Goal: Task Accomplishment & Management: Complete application form

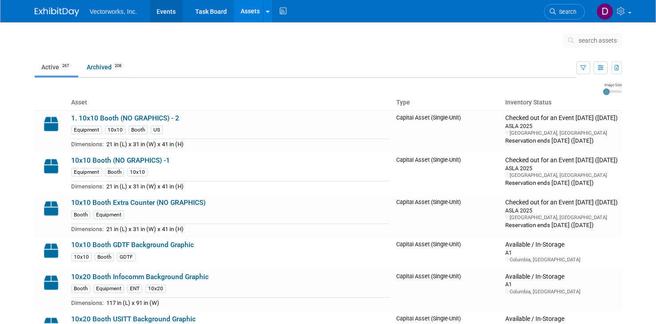
click at [170, 15] on link "Events" at bounding box center [166, 11] width 32 height 22
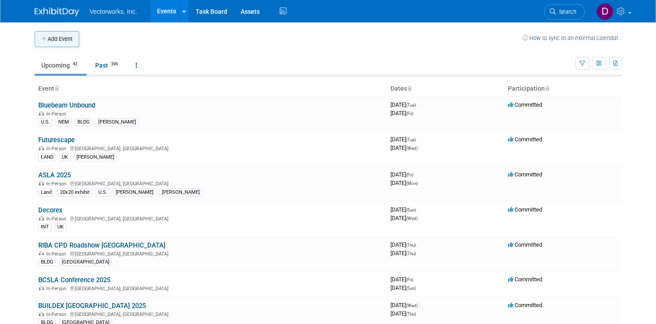
click at [67, 37] on button "Add Event" at bounding box center [57, 39] width 44 height 16
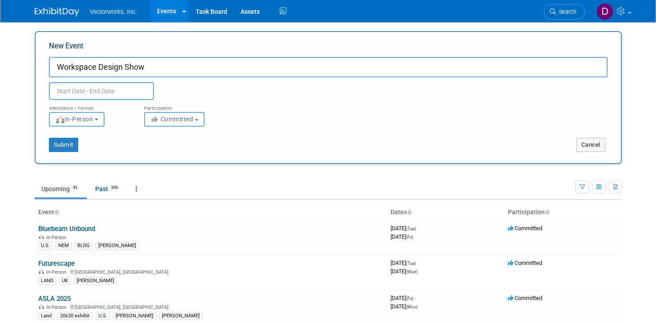
type input "Workspace Design Show"
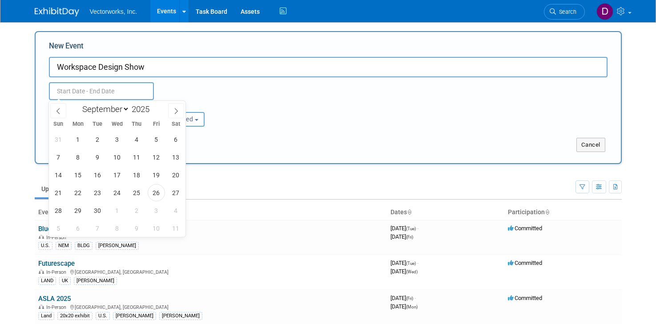
click at [120, 92] on input "text" at bounding box center [101, 91] width 105 height 18
click at [155, 108] on span at bounding box center [153, 106] width 6 height 5
type input "2026"
click at [127, 110] on select "January February March April May June July August September October November De…" at bounding box center [103, 109] width 51 height 11
select select "1"
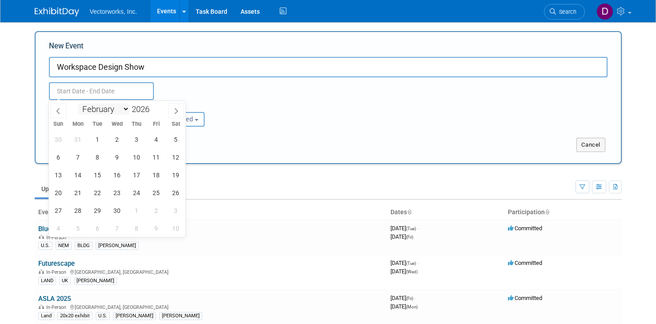
click at [78, 104] on select "January February March April May June July August September October November De…" at bounding box center [103, 109] width 51 height 11
click at [136, 197] on span "26" at bounding box center [136, 192] width 17 height 17
click at [117, 196] on span "25" at bounding box center [117, 192] width 17 height 17
type input "Feb 25, 2026 to Feb 26, 2026"
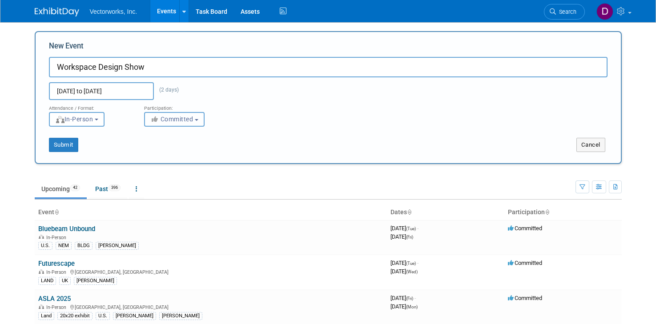
click at [183, 120] on span "Committed" at bounding box center [171, 119] width 43 height 7
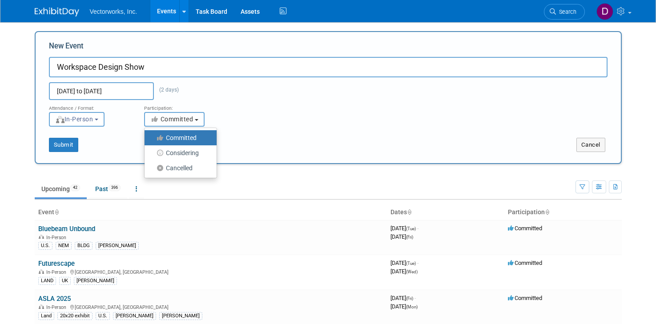
click at [183, 120] on span "Committed" at bounding box center [171, 119] width 43 height 7
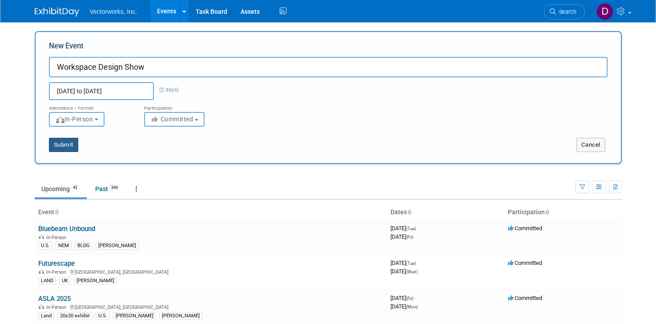
click at [67, 148] on button "Submit" at bounding box center [63, 145] width 29 height 14
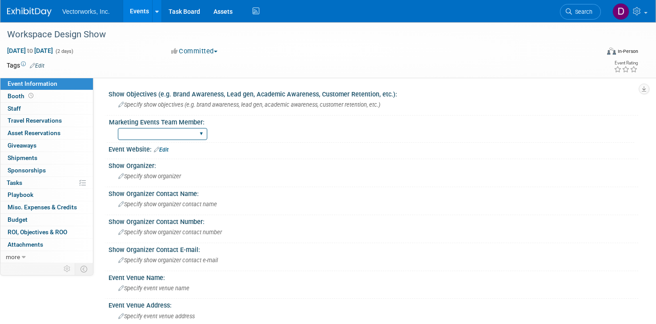
click at [178, 134] on select "[PERSON_NAME] [PERSON_NAME]" at bounding box center [162, 134] width 89 height 12
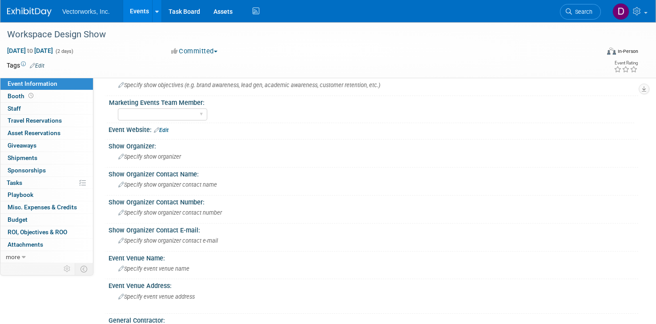
scroll to position [20, 0]
click at [163, 127] on link "Edit" at bounding box center [161, 129] width 15 height 6
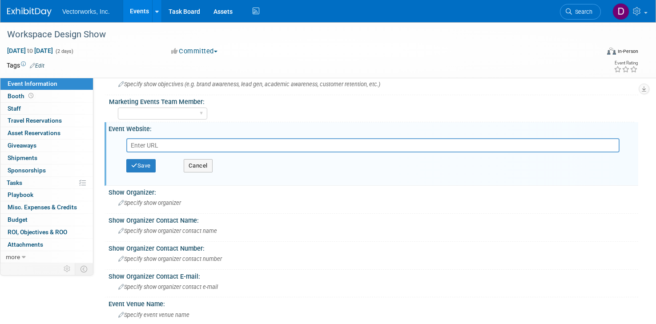
paste input "[URL][DOMAIN_NAME]"
type input "[URL][DOMAIN_NAME]"
click at [149, 165] on button "Save" at bounding box center [140, 165] width 29 height 13
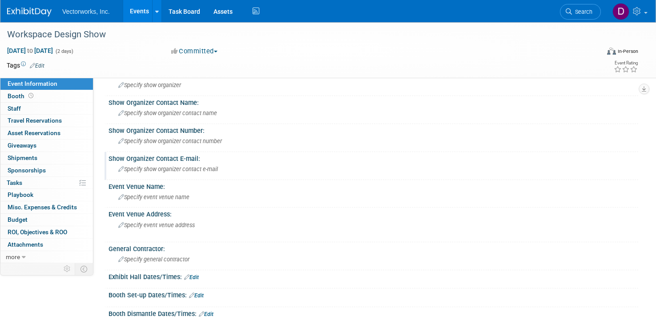
scroll to position [103, 0]
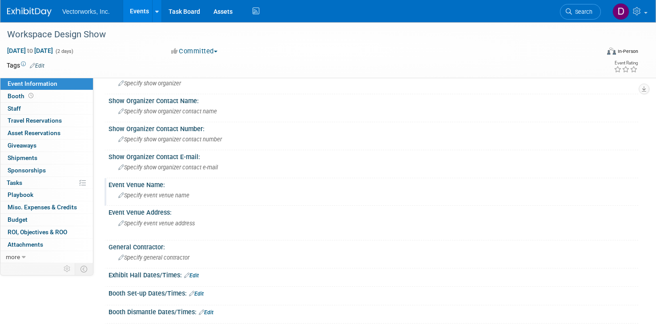
click at [186, 193] on span "Specify event venue name" at bounding box center [153, 195] width 71 height 7
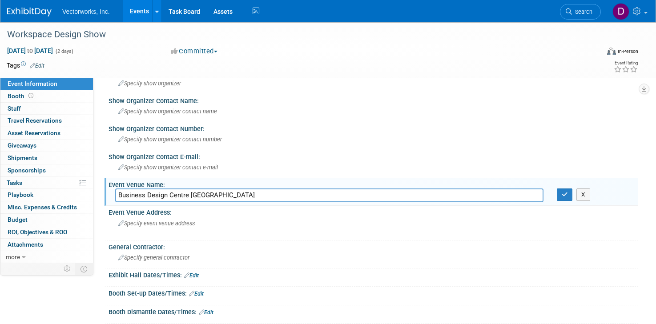
click at [190, 197] on input "Business Design Centre [GEOGRAPHIC_DATA]" at bounding box center [329, 196] width 428 height 14
type input "Business Design Centre, London"
click at [565, 194] on icon "button" at bounding box center [565, 195] width 6 height 6
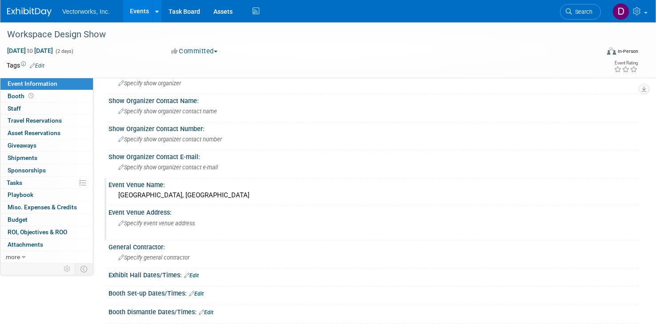
click at [152, 224] on span "Specify event venue address" at bounding box center [156, 223] width 77 height 7
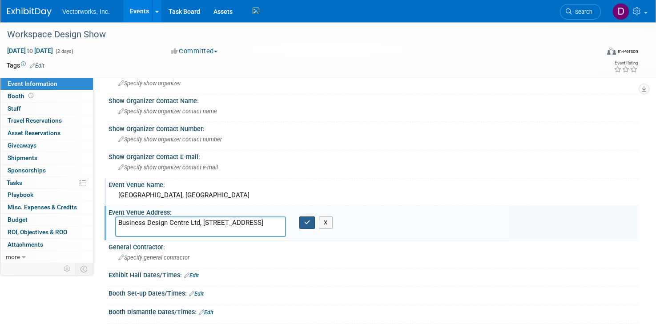
type textarea "Business Design Centre Ltd, 52 Upper St, London N1 0QH"
click at [301, 222] on button "button" at bounding box center [307, 223] width 16 height 12
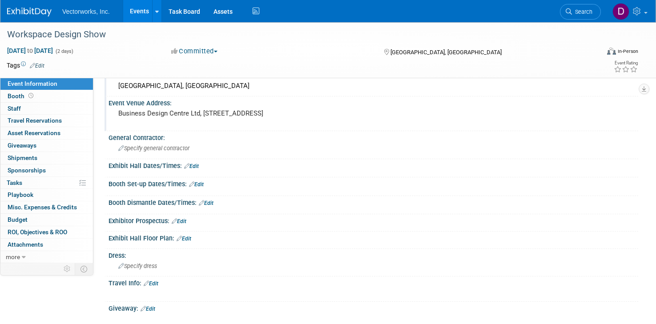
scroll to position [0, 0]
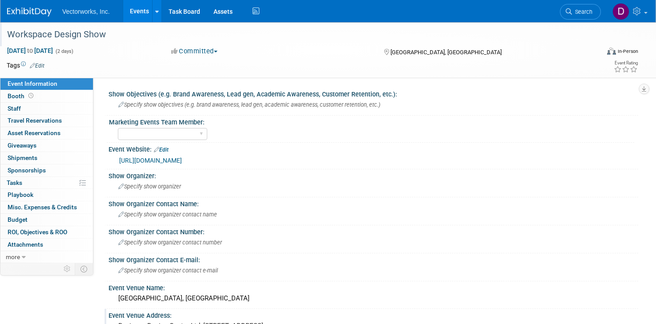
click at [103, 37] on div "Workspace Design Show" at bounding box center [294, 35] width 581 height 16
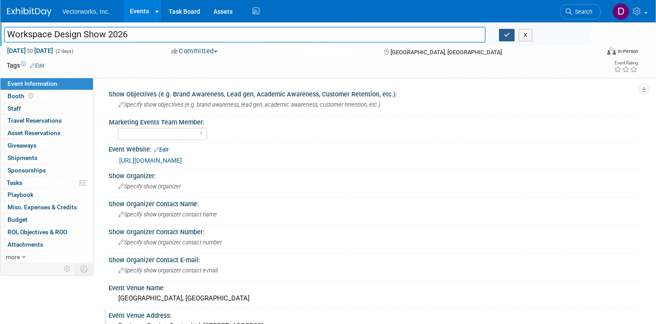
type input "Workspace Design Show 2026"
click at [512, 34] on button "button" at bounding box center [507, 35] width 16 height 12
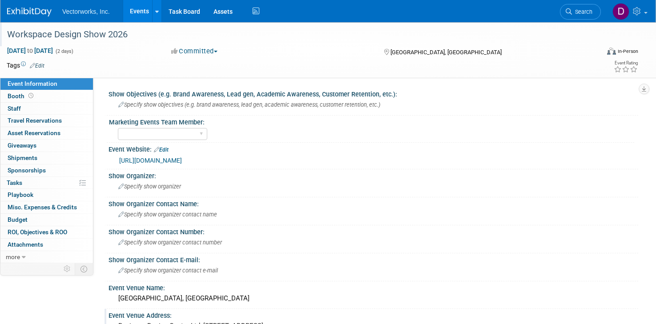
click at [144, 11] on link "Events" at bounding box center [139, 11] width 32 height 22
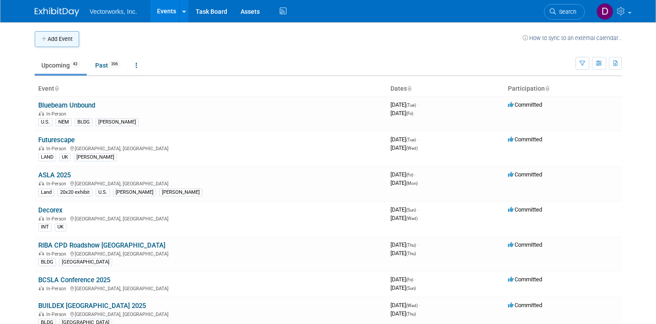
click at [60, 41] on button "Add Event" at bounding box center [57, 39] width 44 height 16
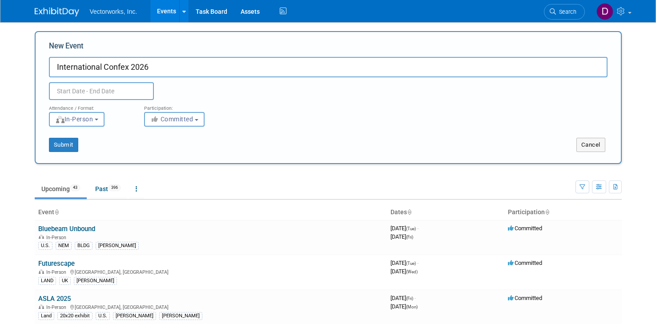
type input "International Confex 2026"
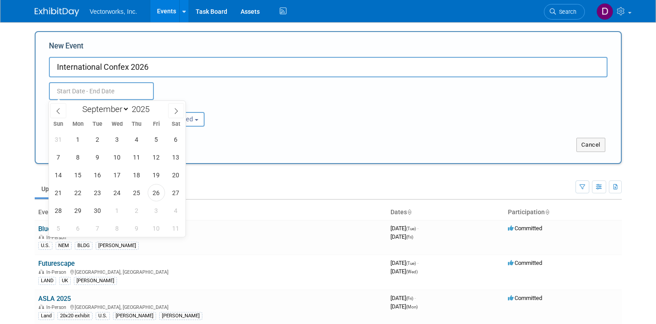
click at [132, 94] on input "text" at bounding box center [101, 91] width 105 height 18
click at [153, 110] on span at bounding box center [153, 111] width 6 height 5
click at [154, 108] on span at bounding box center [153, 106] width 6 height 5
type input "2026"
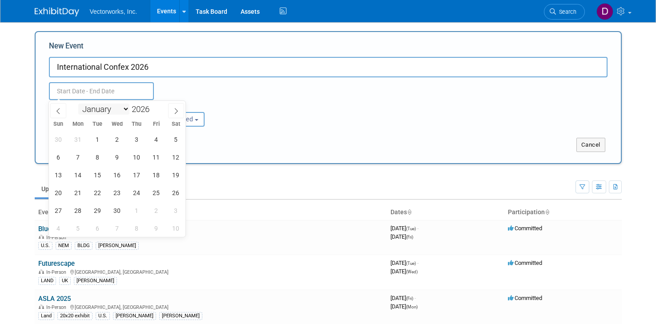
click at [122, 108] on select "January February March April May June July August September October November De…" at bounding box center [103, 109] width 51 height 11
select select "1"
click at [78, 104] on select "January February March April May June July August September October November De…" at bounding box center [103, 109] width 51 height 11
click at [117, 193] on span "25" at bounding box center [117, 192] width 17 height 17
click at [137, 193] on span "26" at bounding box center [136, 192] width 17 height 17
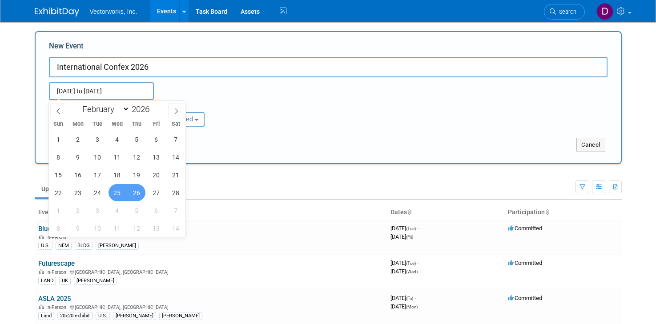
type input "Feb 25, 2026 to Feb 26, 2026"
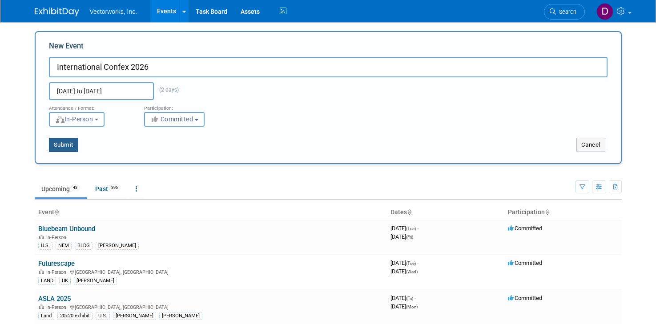
click at [66, 147] on button "Submit" at bounding box center [63, 145] width 29 height 14
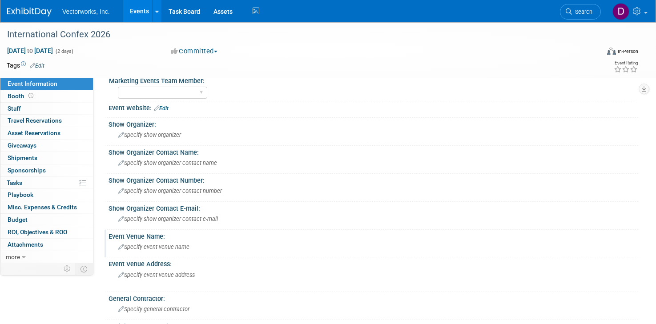
scroll to position [33, 0]
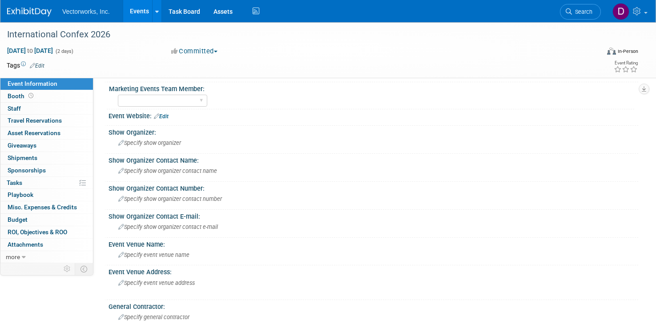
click at [159, 117] on icon at bounding box center [156, 116] width 5 height 6
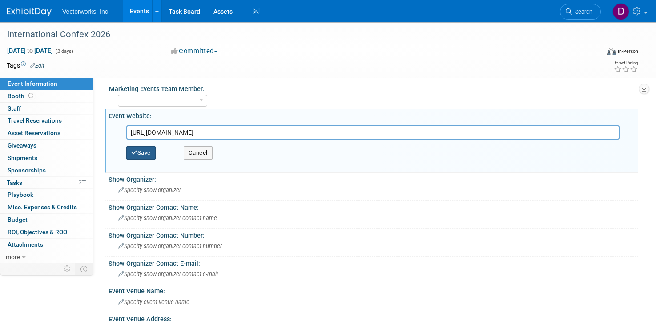
type input "[URL][DOMAIN_NAME]"
click at [146, 155] on button "Save" at bounding box center [140, 152] width 29 height 13
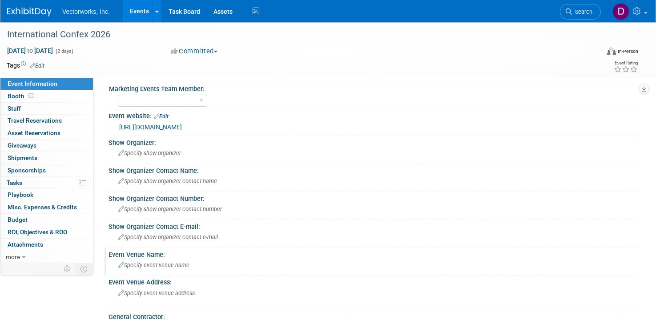
click at [150, 267] on span "Specify event venue name" at bounding box center [153, 265] width 71 height 7
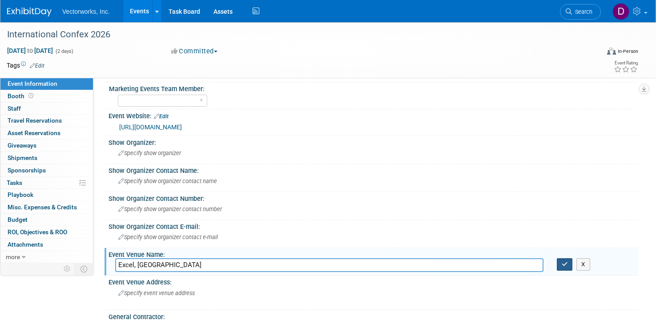
type input "Excel, [GEOGRAPHIC_DATA]"
click at [563, 267] on button "button" at bounding box center [565, 264] width 16 height 12
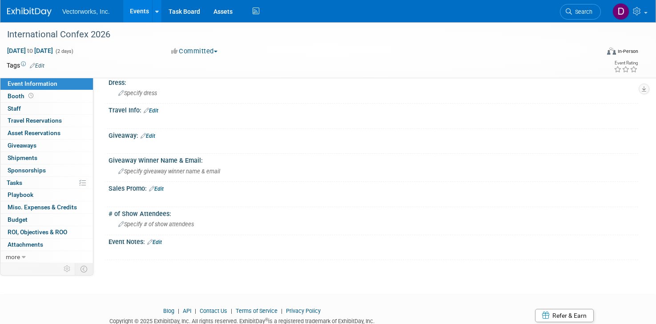
scroll to position [417, 0]
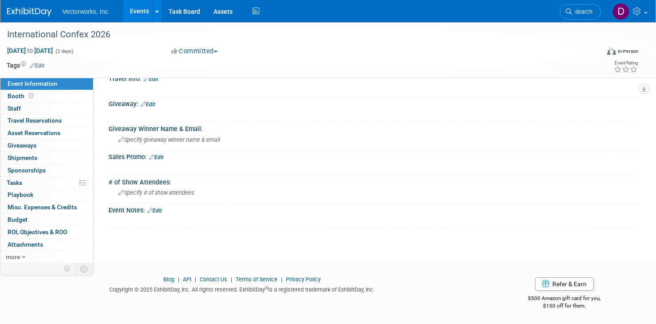
click at [141, 12] on link "Events" at bounding box center [139, 11] width 32 height 22
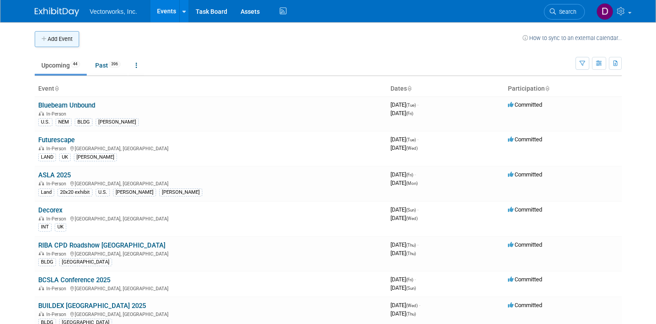
click at [74, 37] on button "Add Event" at bounding box center [57, 39] width 44 height 16
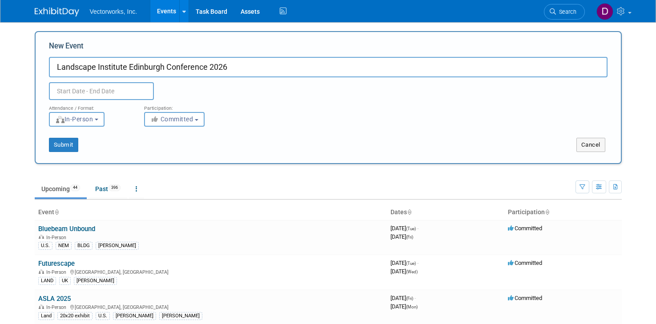
type input "Landscape Institute Edinburgh Conference 2026"
click at [97, 91] on input "text" at bounding box center [101, 91] width 105 height 18
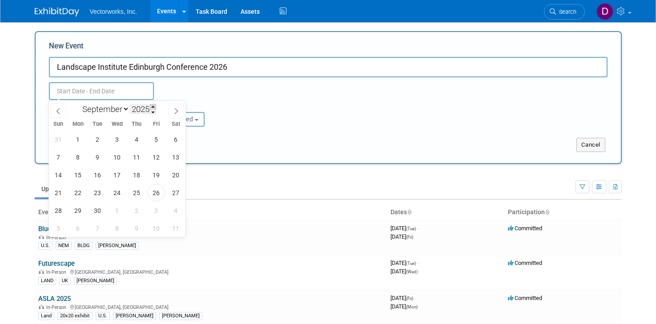
click at [153, 108] on span at bounding box center [153, 106] width 6 height 5
type input "2026"
click at [121, 110] on select "January February March April May June July August September October November De…" at bounding box center [103, 109] width 51 height 11
select select "0"
click at [78, 104] on select "January February March April May June July August September October November De…" at bounding box center [103, 109] width 51 height 11
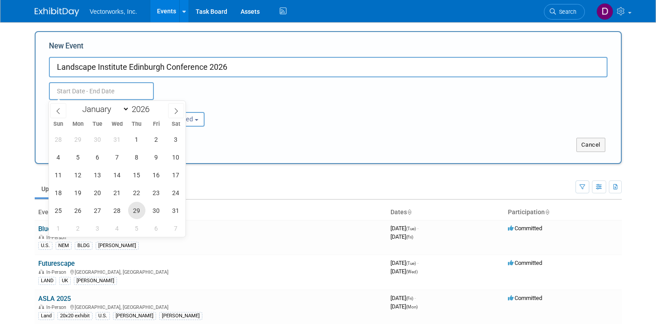
drag, startPoint x: 108, startPoint y: 15, endPoint x: 135, endPoint y: 213, distance: 200.2
click at [135, 213] on span "29" at bounding box center [136, 210] width 17 height 17
type input "Jan 29, 2026 to Jan 29, 2026"
click at [235, 87] on div "Jan 29, 2026 to Jan 29, 2026 Duplicate Event Warning" at bounding box center [328, 88] width 572 height 23
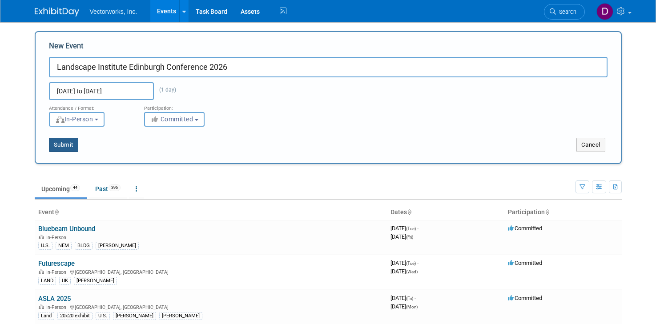
drag, startPoint x: 135, startPoint y: 213, endPoint x: 73, endPoint y: 143, distance: 93.0
click at [73, 143] on button "Submit" at bounding box center [63, 145] width 29 height 14
type input "Landscape Institute Edinburgh Conference 2026"
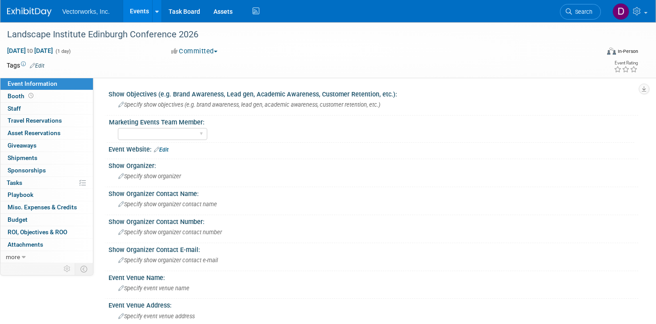
click at [165, 149] on link "Edit" at bounding box center [161, 150] width 15 height 6
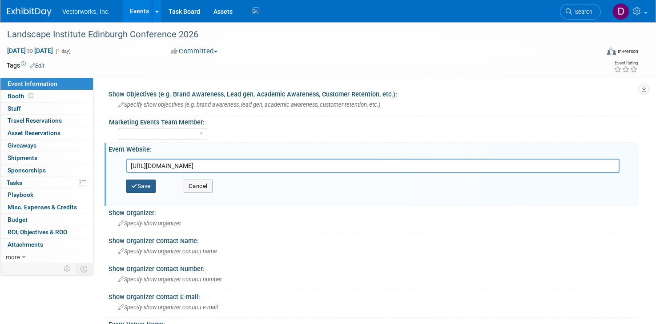
type input "[URL][DOMAIN_NAME]"
click at [138, 183] on button "Save" at bounding box center [140, 186] width 29 height 13
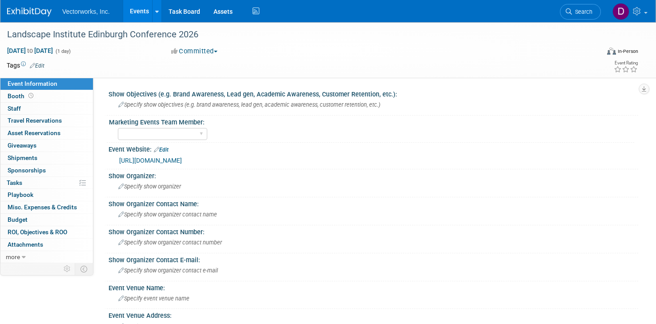
click at [141, 12] on link "Events" at bounding box center [139, 11] width 32 height 22
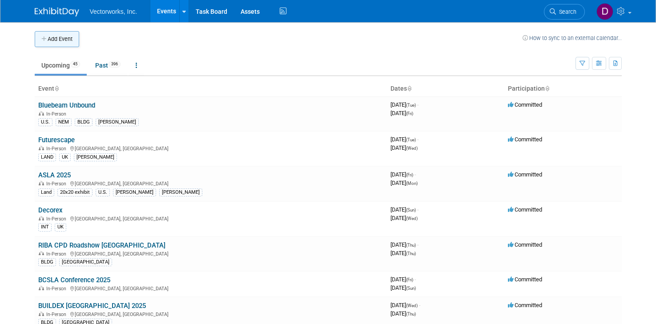
click at [54, 38] on button "Add Event" at bounding box center [57, 39] width 44 height 16
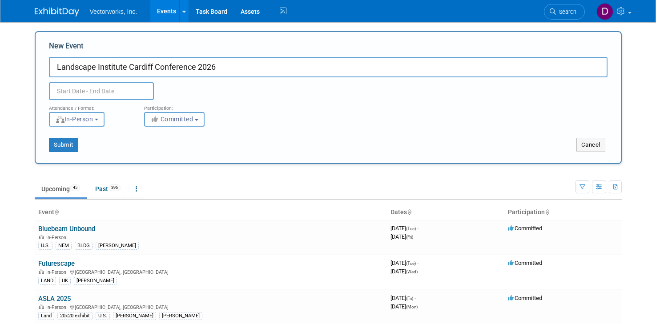
type input "Landscape Institute Cardiff Conference 2026"
click at [108, 91] on input "text" at bounding box center [101, 91] width 105 height 18
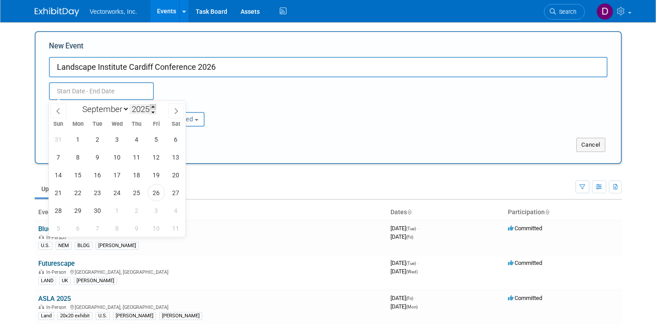
click at [152, 105] on span at bounding box center [153, 106] width 6 height 5
type input "2026"
click at [124, 111] on select "January February March April May June July August September October November De…" at bounding box center [103, 109] width 51 height 11
select select "2"
click at [78, 104] on select "January February March April May June July August September October November De…" at bounding box center [103, 109] width 51 height 11
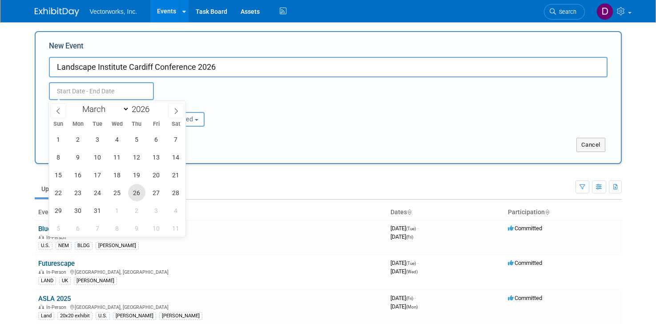
click at [134, 193] on span "26" at bounding box center [136, 192] width 17 height 17
click at [135, 193] on span "26" at bounding box center [136, 192] width 17 height 17
type input "[DATE] to [DATE]"
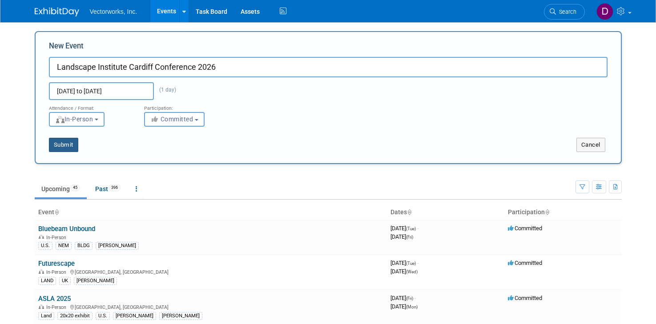
click at [69, 146] on button "Submit" at bounding box center [63, 145] width 29 height 14
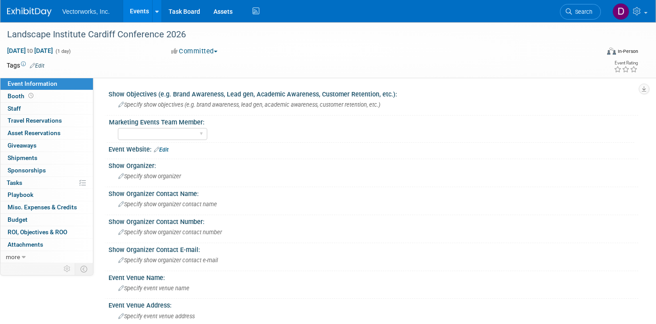
click at [161, 151] on link "Edit" at bounding box center [161, 150] width 15 height 6
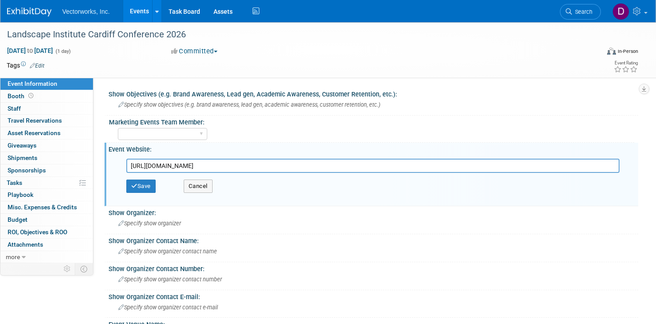
type input "[URL][DOMAIN_NAME]"
click at [147, 194] on div "Save Cancel" at bounding box center [375, 186] width 498 height 27
click at [147, 192] on button "Save" at bounding box center [140, 186] width 29 height 13
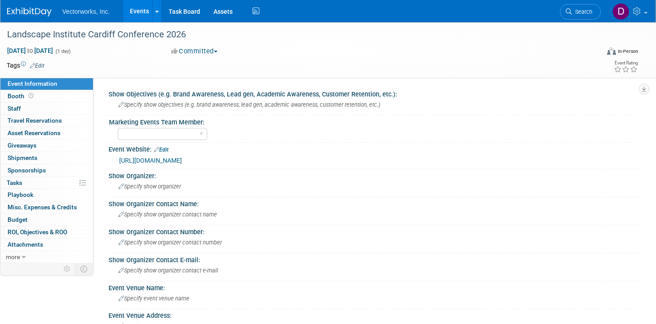
click at [133, 12] on link "Events" at bounding box center [139, 11] width 32 height 22
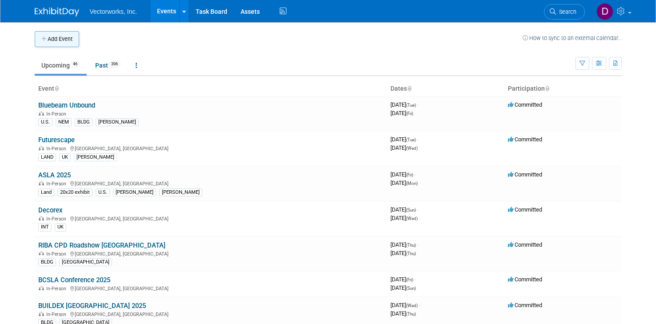
click at [69, 37] on button "Add Event" at bounding box center [57, 39] width 44 height 16
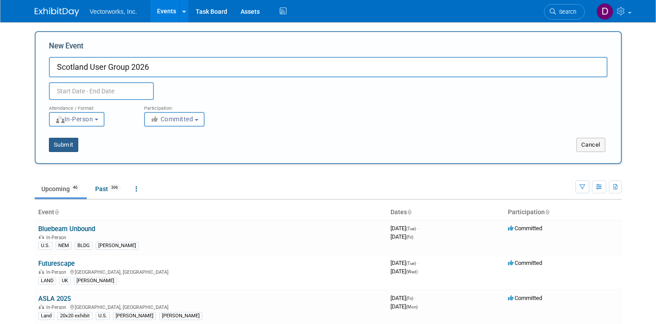
type input "Scotland User Group 2026"
click at [65, 147] on button "Submit" at bounding box center [63, 145] width 29 height 14
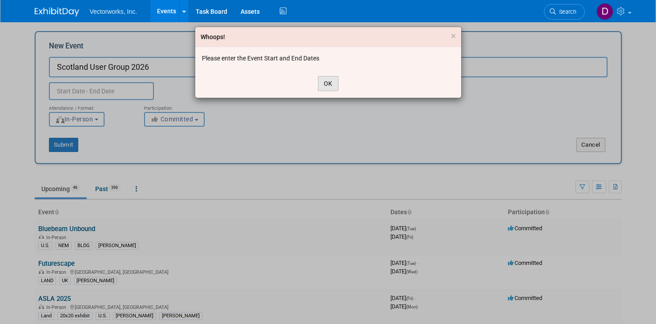
click at [323, 87] on button "OK" at bounding box center [328, 83] width 20 height 15
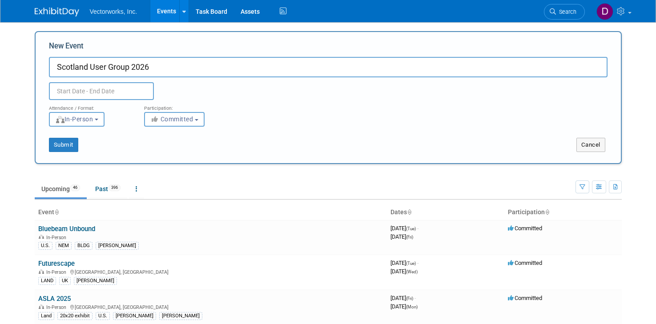
click at [118, 84] on input "text" at bounding box center [101, 91] width 105 height 18
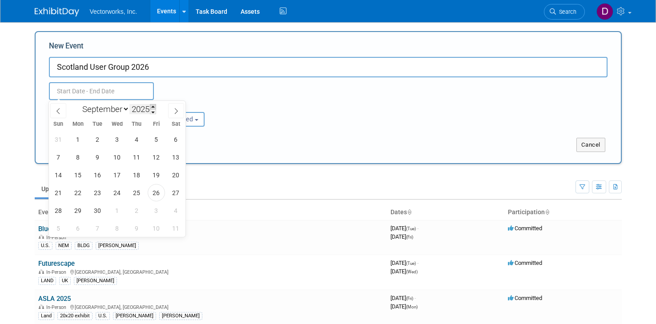
click at [153, 107] on span at bounding box center [153, 106] width 6 height 5
type input "2026"
click at [113, 110] on select "January February March April May June July August September October November De…" at bounding box center [103, 109] width 51 height 11
select select "0"
click at [78, 104] on select "January February March April May June July August September October November De…" at bounding box center [103, 109] width 51 height 11
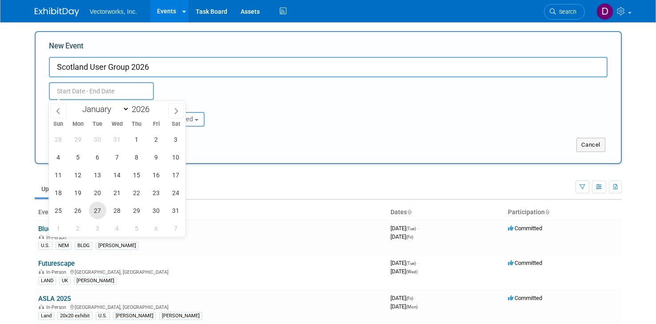
click at [98, 206] on span "27" at bounding box center [97, 210] width 17 height 17
type input "[DATE] to [DATE]"
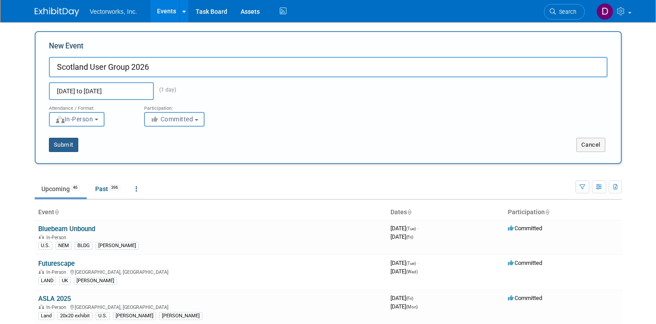
click at [68, 143] on button "Submit" at bounding box center [63, 145] width 29 height 14
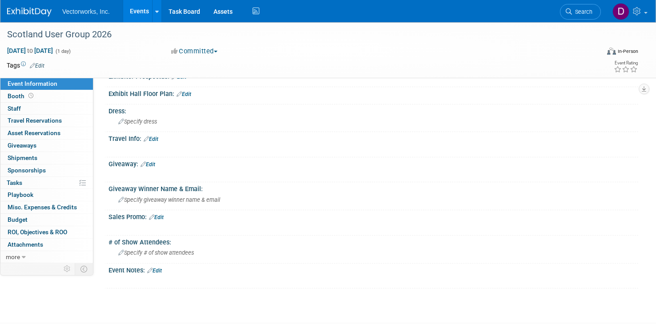
scroll to position [407, 0]
